Goal: Information Seeking & Learning: Learn about a topic

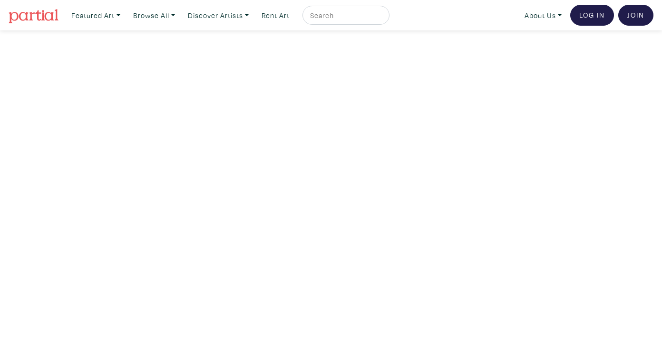
click at [322, 11] on input "text" at bounding box center [344, 16] width 71 height 12
type input "omar"
click at [382, 18] on button "submit" at bounding box center [382, 18] width 0 height 0
click at [361, 19] on input "omar" at bounding box center [344, 16] width 71 height 12
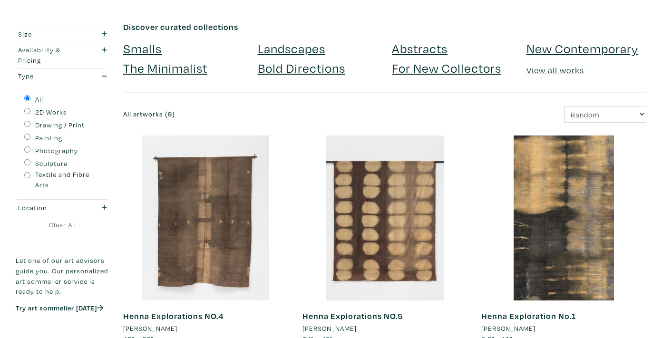
scroll to position [125, 0]
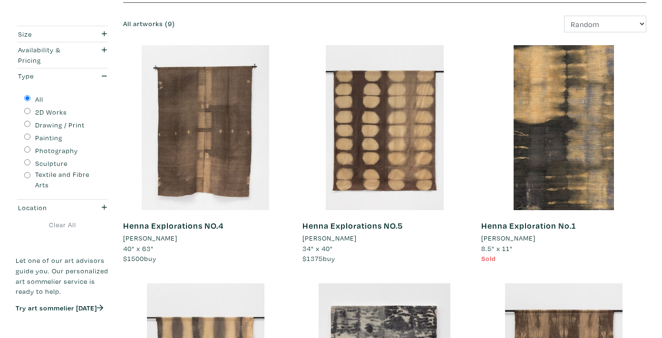
click at [199, 223] on link "Henna Explorations NO.4" at bounding box center [173, 225] width 100 height 11
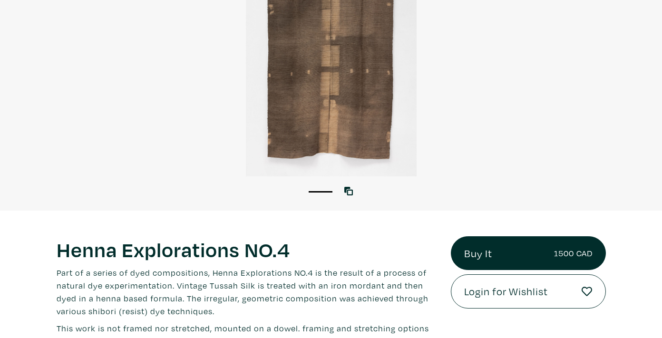
scroll to position [211, 0]
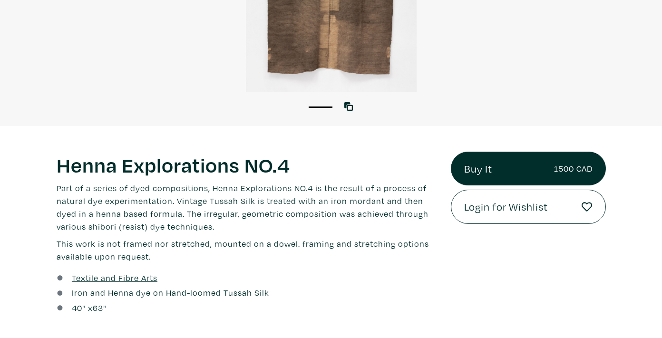
click at [300, 244] on p "This work is not framed nor stretched, mounted on a dowel. framing and stretchi…" at bounding box center [247, 250] width 380 height 26
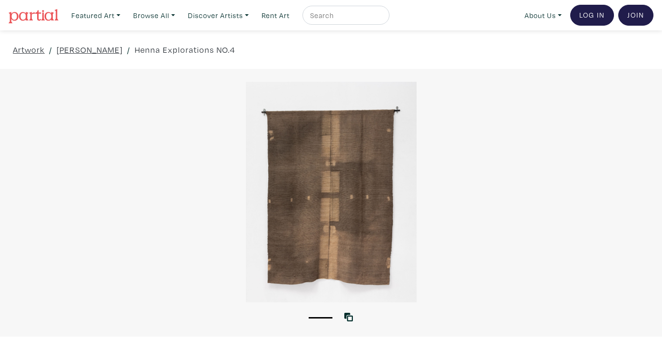
scroll to position [0, 0]
click at [74, 46] on link "[PERSON_NAME]" at bounding box center [90, 49] width 66 height 13
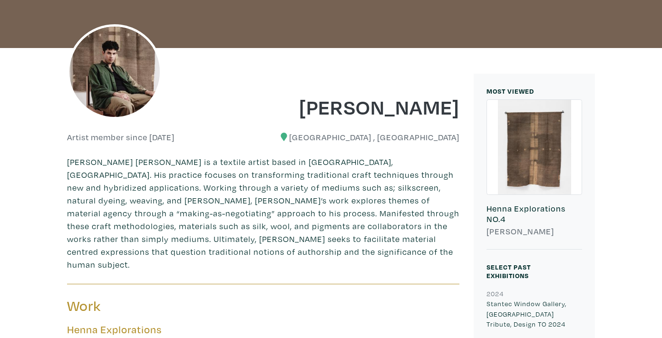
scroll to position [147, 0]
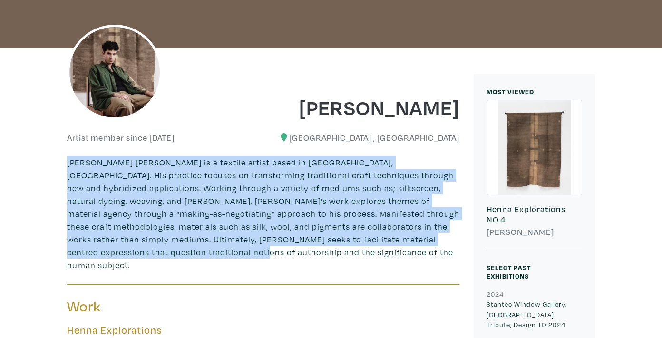
drag, startPoint x: 68, startPoint y: 162, endPoint x: 166, endPoint y: 246, distance: 129.6
click at [166, 246] on p "Omar Tarek Zayed is a textile artist based in Toronto, ON. His practice focuses…" at bounding box center [263, 214] width 392 height 116
copy p "Omar Tarek Zayed is a textile artist based in Toronto, ON. His practice focuses…"
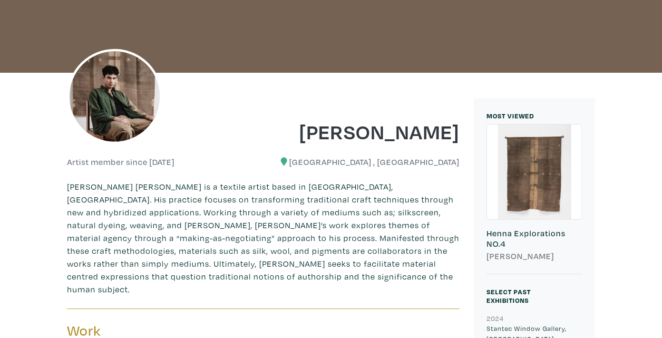
scroll to position [304, 0]
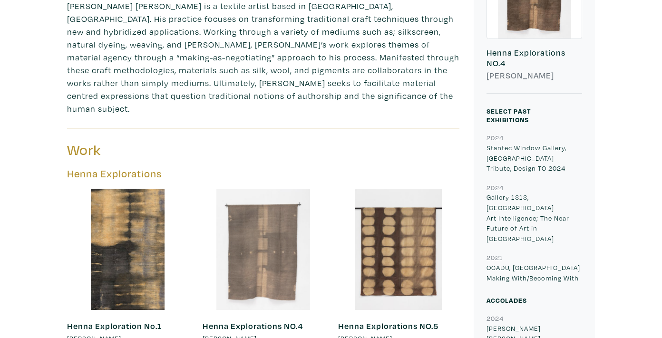
click at [239, 223] on div at bounding box center [263, 249] width 121 height 121
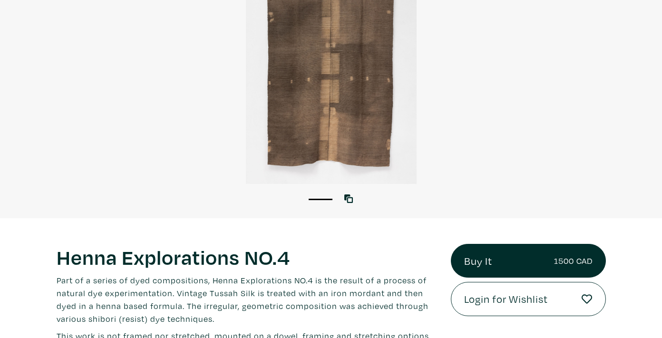
scroll to position [184, 0]
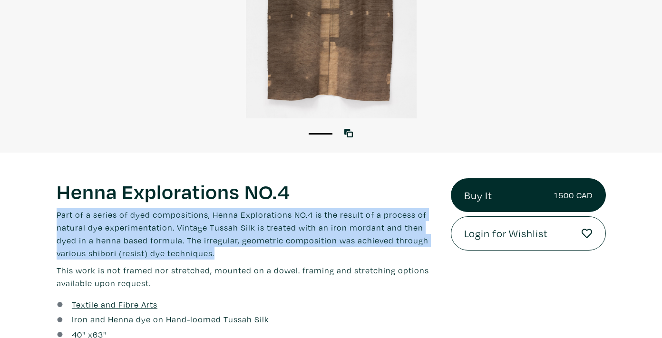
drag, startPoint x: 57, startPoint y: 215, endPoint x: 218, endPoint y: 247, distance: 163.8
click at [218, 247] on p "Part of a series of dyed compositions, Henna Explorations NO.4 is the result of…" at bounding box center [247, 233] width 380 height 51
copy p "Part of a series of dyed compositions, Henna Explorations NO.4 is the result of…"
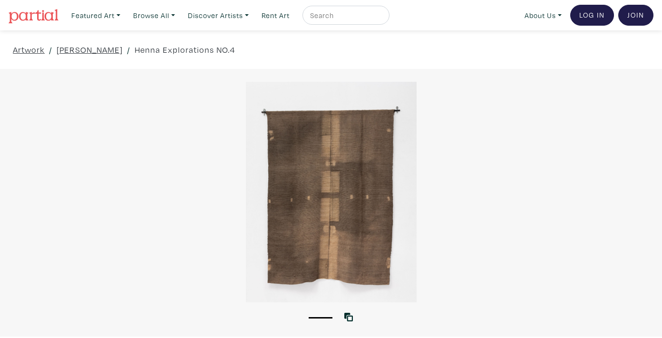
scroll to position [0, 0]
click at [95, 49] on link "[PERSON_NAME]" at bounding box center [90, 49] width 66 height 13
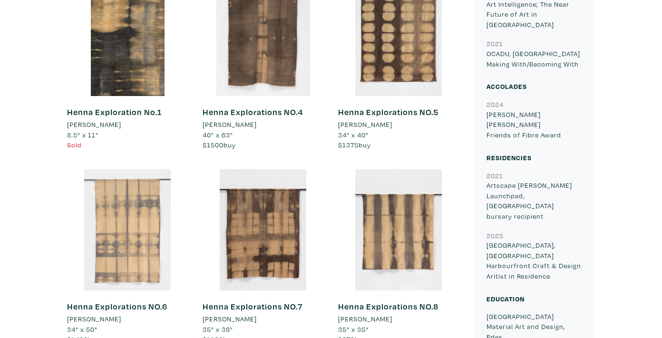
scroll to position [554, 0]
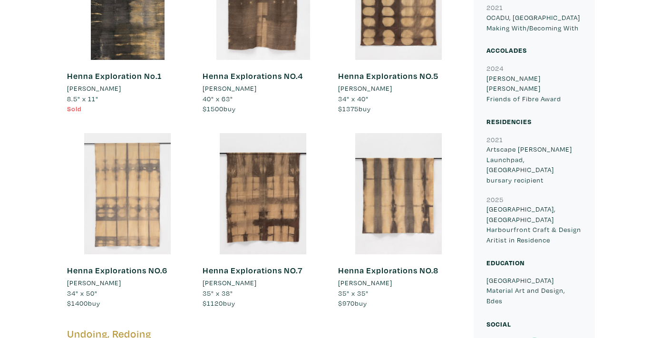
click at [171, 203] on div at bounding box center [127, 193] width 121 height 121
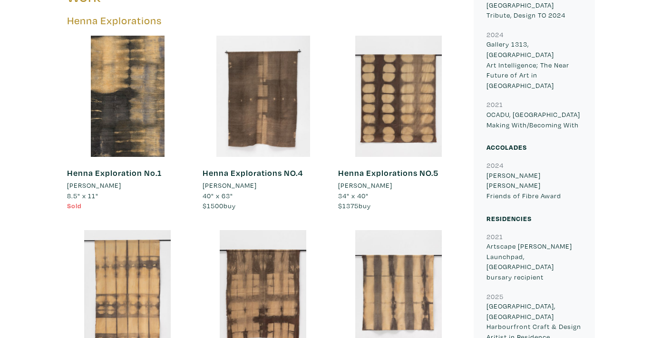
scroll to position [445, 0]
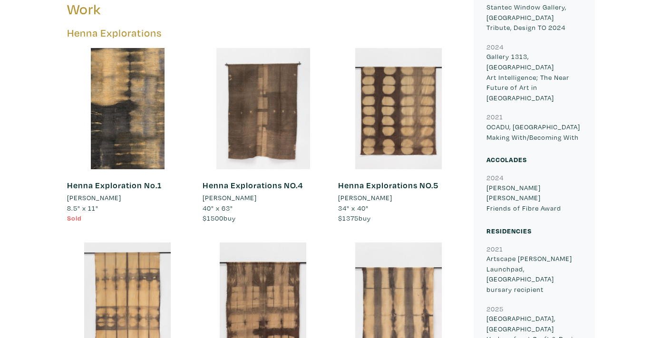
click at [365, 180] on link "Henna Explorations NO.5" at bounding box center [388, 185] width 100 height 11
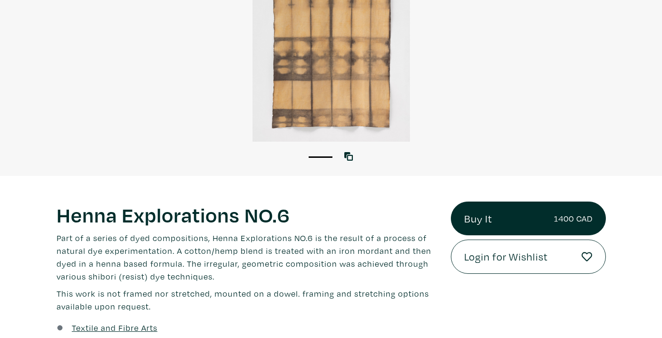
scroll to position [269, 0]
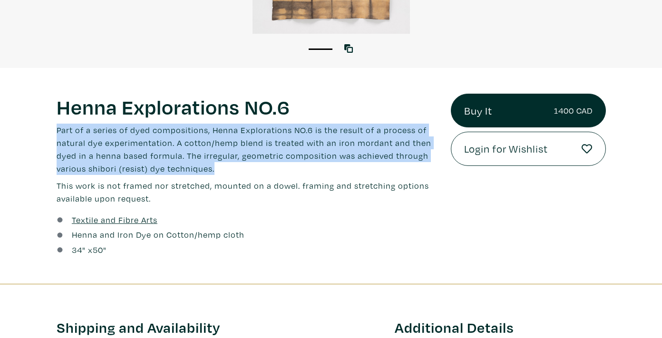
drag, startPoint x: 55, startPoint y: 130, endPoint x: 257, endPoint y: 169, distance: 206.3
click at [257, 171] on div "Henna Explorations NO.6 Lorem ipsum dolor sit amet, consectetur adipiscing elit…" at bounding box center [246, 176] width 395 height 165
copy p "Part of a series of dyed compositions, Henna Explorations NO.6 is the result of…"
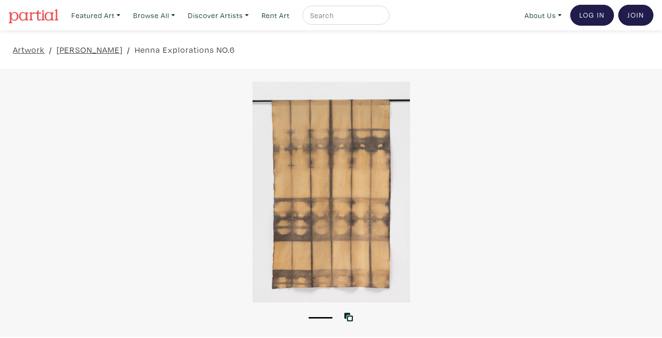
scroll to position [0, 0]
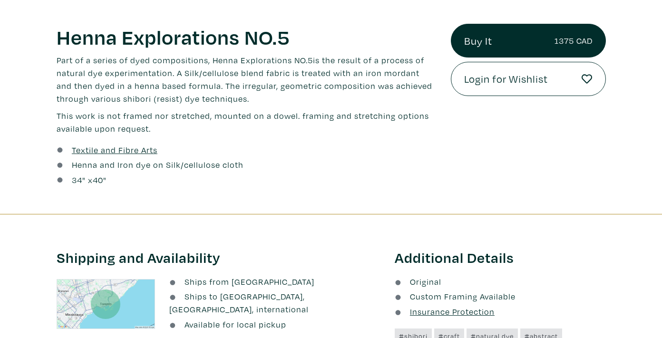
scroll to position [335, 0]
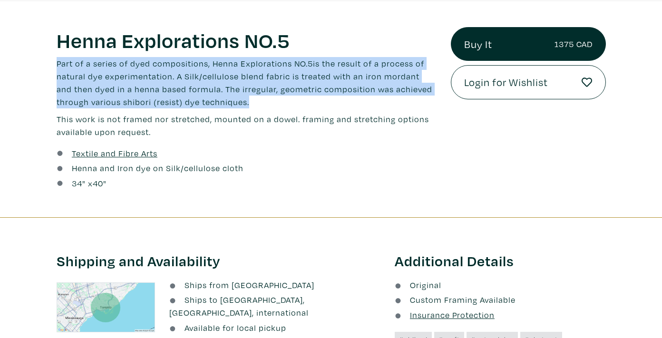
drag, startPoint x: 57, startPoint y: 62, endPoint x: 247, endPoint y: 103, distance: 194.1
click at [247, 105] on p "Part of a series of dyed compositions, Henna Explorations NO.5is the result of …" at bounding box center [247, 82] width 380 height 51
copy p "Part of a series of dyed compositions, Henna Explorations NO.5is the result of …"
